Goal: Transaction & Acquisition: Purchase product/service

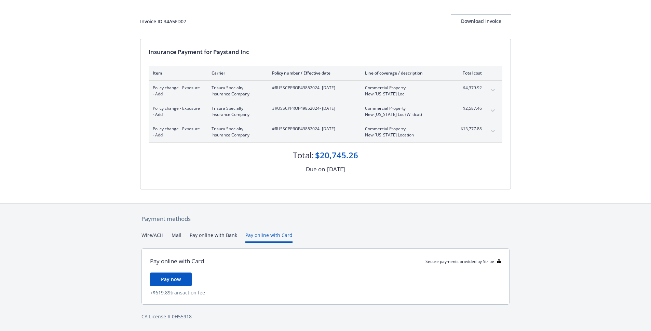
scroll to position [32, 0]
click at [264, 221] on div "Payment methods Wire/ACH Mail Pay online with Bank Pay online with Card Pay onl…" at bounding box center [325, 267] width 371 height 128
click at [211, 234] on button "Pay online with Bank" at bounding box center [214, 236] width 48 height 11
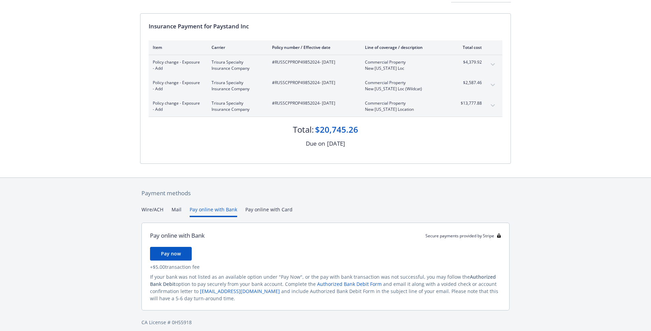
scroll to position [64, 0]
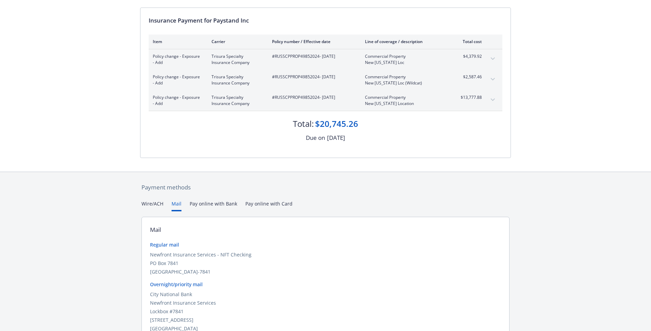
click at [175, 203] on button "Mail" at bounding box center [177, 205] width 10 height 11
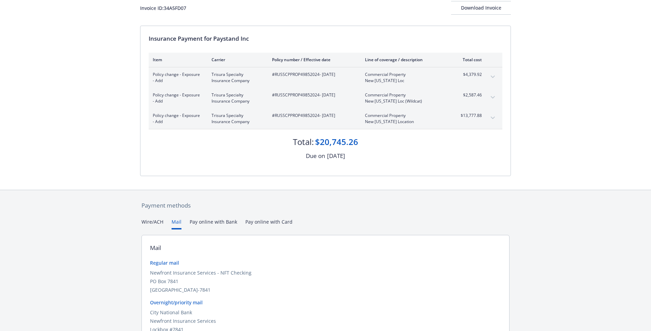
click at [148, 204] on div "Payment methods Wire/ACH Mail Pay online with Bank Pay online with Card Mail Re…" at bounding box center [325, 287] width 371 height 195
